Goal: Find specific page/section: Find specific page/section

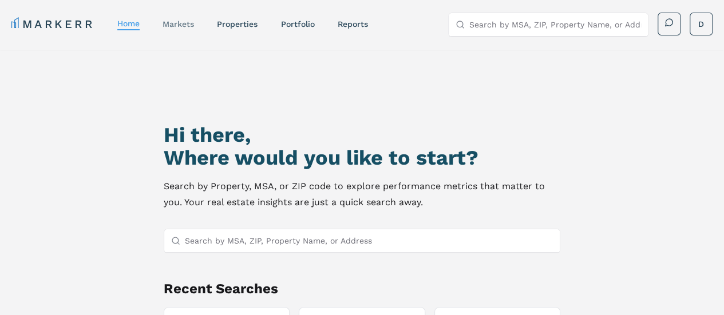
click at [177, 22] on link "markets" at bounding box center [177, 23] width 31 height 9
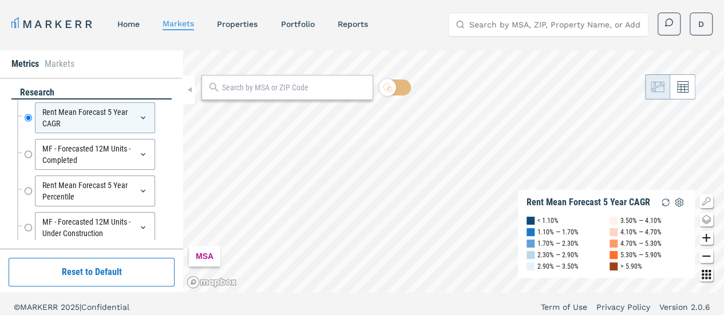
click at [483, 24] on input "Search by MSA, ZIP, Property Name, or Address" at bounding box center [555, 24] width 172 height 23
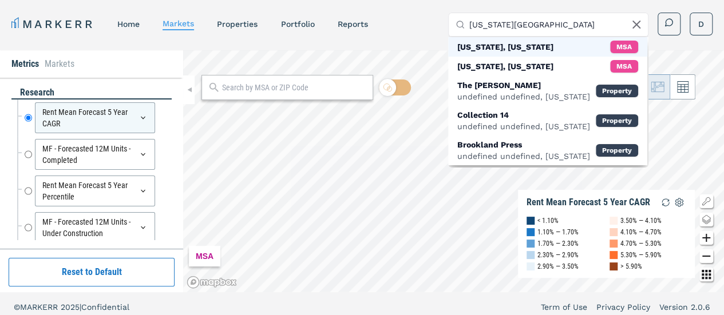
type input "[US_STATE][GEOGRAPHIC_DATA]"
click at [480, 41] on div "[US_STATE], [US_STATE]" at bounding box center [505, 46] width 96 height 11
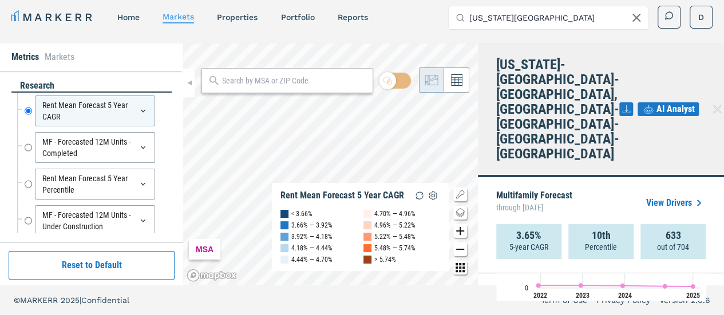
scroll to position [748, 0]
